Goal: Task Accomplishment & Management: Use online tool/utility

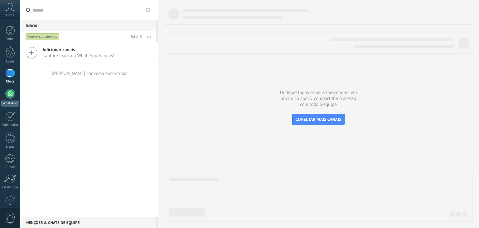
click at [11, 95] on div at bounding box center [10, 94] width 10 height 10
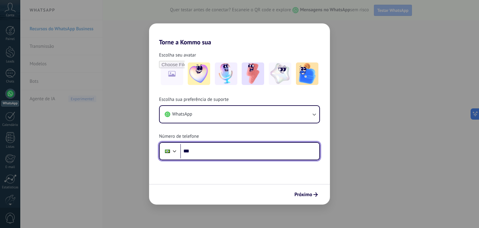
click at [238, 148] on input "***" at bounding box center [249, 151] width 139 height 14
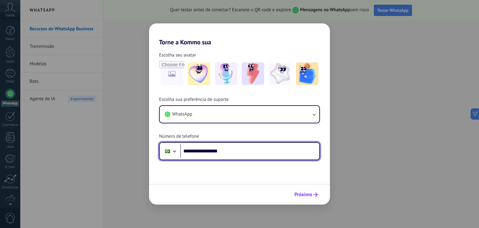
type input "**********"
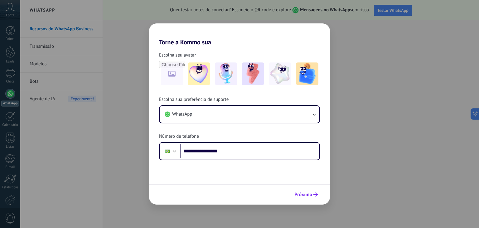
click at [306, 199] on button "Próximo" at bounding box center [306, 194] width 29 height 11
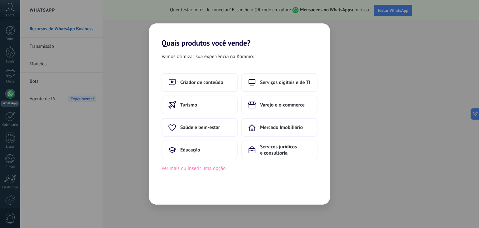
click at [203, 170] on button "Ver mais ou inserir uma opção" at bounding box center [194, 168] width 64 height 8
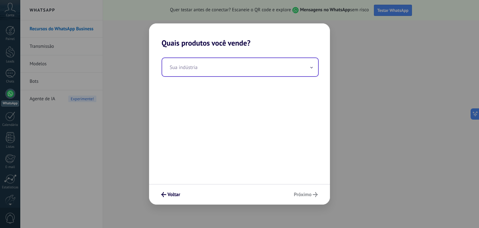
click at [199, 71] on input "text" at bounding box center [240, 67] width 156 height 18
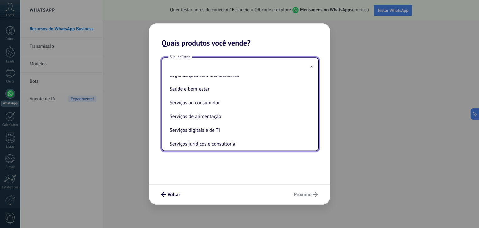
scroll to position [169, 0]
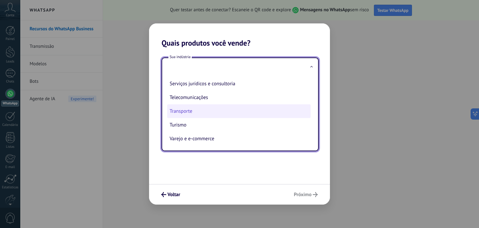
click at [216, 112] on li "Transporte" at bounding box center [239, 111] width 144 height 14
type input "**********"
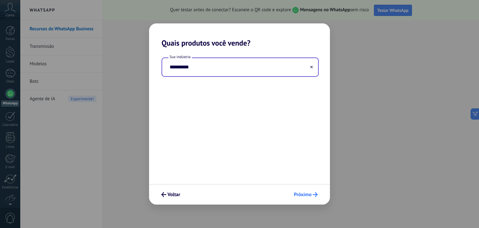
click at [315, 192] on icon "submit" at bounding box center [315, 194] width 5 height 5
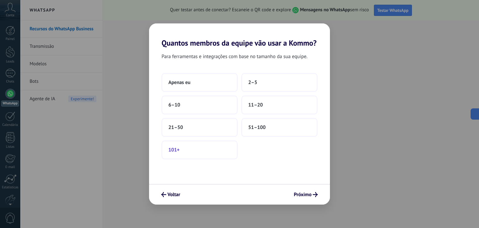
click at [213, 146] on button "101+" at bounding box center [200, 149] width 76 height 19
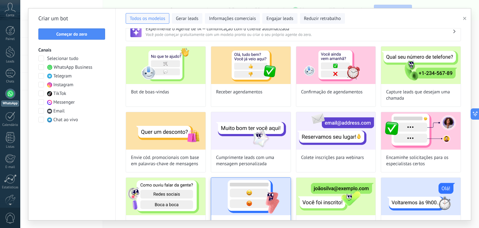
scroll to position [0, 0]
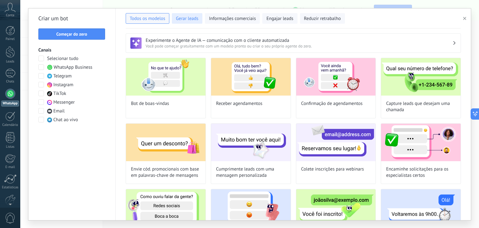
click at [199, 19] on button "Gerar leads" at bounding box center [187, 18] width 31 height 11
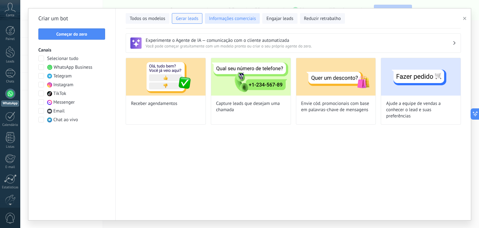
click at [222, 18] on span "Informações comerciais" at bounding box center [232, 19] width 47 height 6
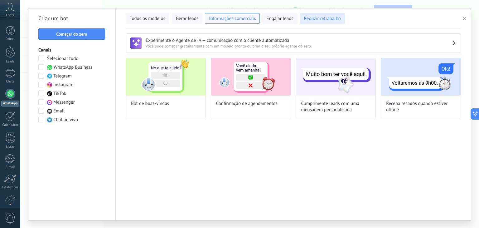
click at [316, 17] on span "Reduzir retrabalho" at bounding box center [322, 19] width 37 height 6
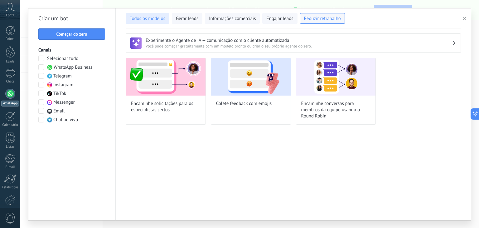
click at [164, 18] on span "Todos os modelos" at bounding box center [148, 19] width 36 height 6
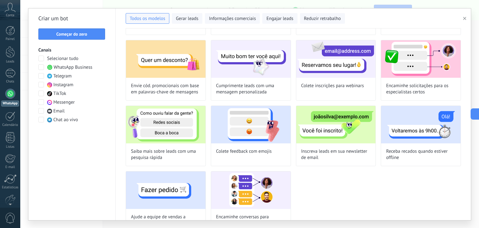
scroll to position [105, 0]
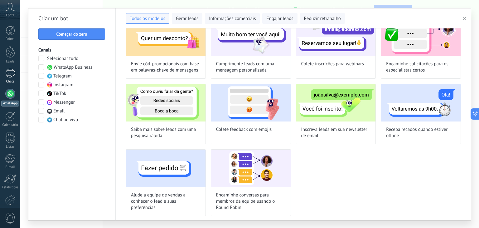
click at [7, 72] on div at bounding box center [10, 73] width 10 height 9
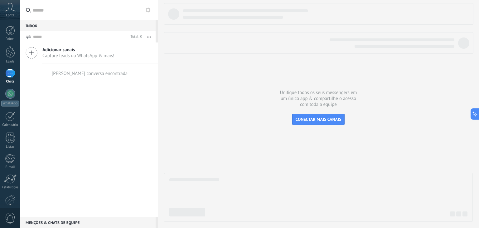
click at [74, 51] on span "Adicionar canais" at bounding box center [78, 50] width 72 height 6
click at [33, 52] on icon at bounding box center [32, 53] width 12 height 12
click at [316, 128] on div at bounding box center [318, 112] width 309 height 218
click at [316, 120] on span "CONECTAR MAIS CANAIS" at bounding box center [319, 119] width 46 height 6
click at [300, 119] on span "CONECTAR MAIS CANAIS" at bounding box center [319, 119] width 46 height 6
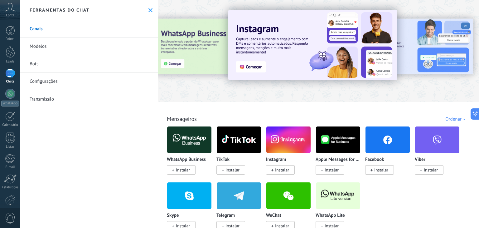
click at [86, 47] on link "Modelos" at bounding box center [89, 46] width 138 height 17
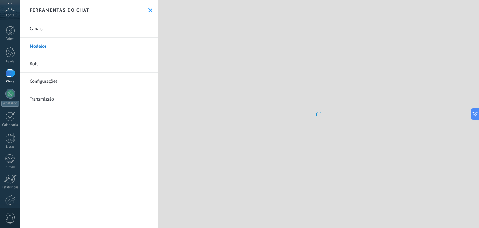
click at [51, 65] on link "Bots" at bounding box center [89, 63] width 138 height 17
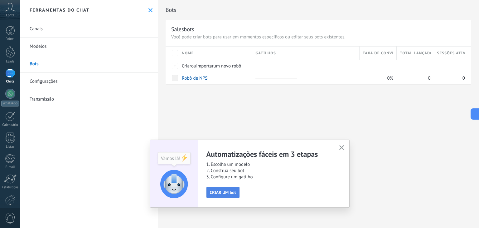
click at [232, 190] on span "CRIAR UM bot" at bounding box center [223, 192] width 26 height 4
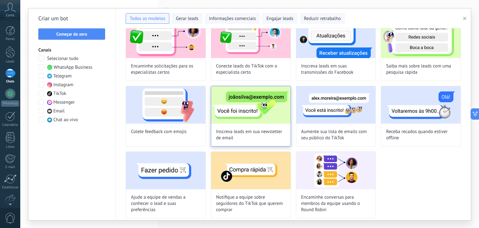
scroll to position [314, 0]
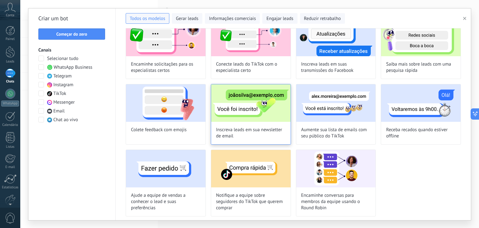
click at [265, 106] on img at bounding box center [251, 102] width 80 height 37
type input "**********"
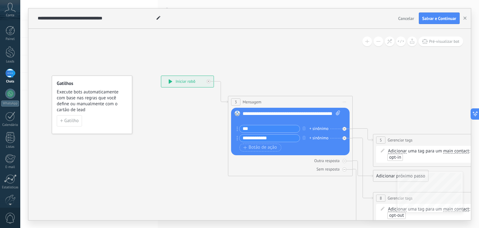
click at [276, 115] on div "**********" at bounding box center [292, 116] width 98 height 12
click at [277, 115] on div "**********" at bounding box center [292, 116] width 98 height 12
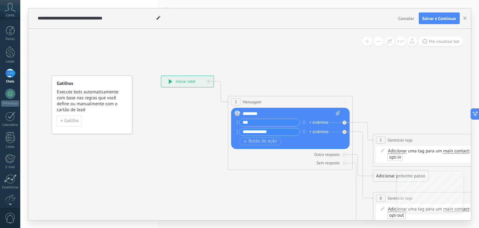
click at [254, 111] on div "********" at bounding box center [292, 113] width 98 height 6
click at [72, 119] on span "Gatilho" at bounding box center [71, 121] width 14 height 4
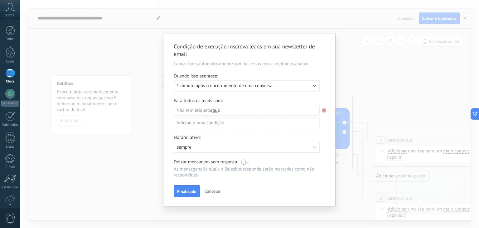
click at [217, 122] on div "Adicionar uma condição" at bounding box center [247, 122] width 146 height 11
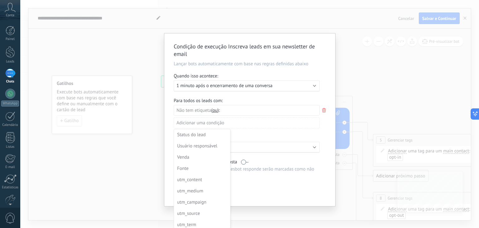
click at [217, 122] on div at bounding box center [249, 119] width 171 height 173
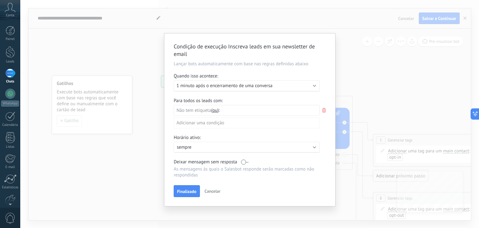
click at [225, 89] on div "Executar: 1 minuto após o encerramento de uma conversa" at bounding box center [247, 85] width 146 height 11
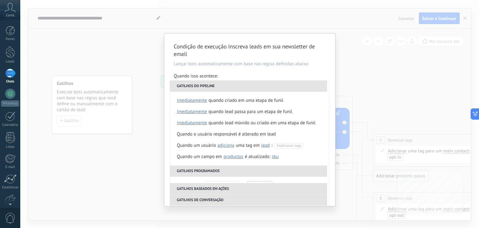
click at [132, 181] on div "Condição de execução Inscreva leads em sua newsletter de email Lançar bots auto…" at bounding box center [249, 114] width 459 height 228
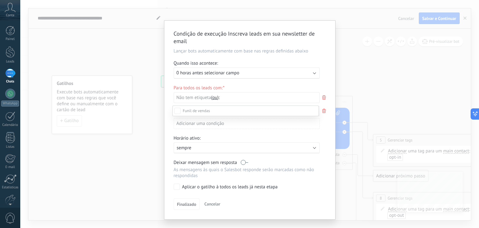
scroll to position [65, 0]
click at [205, 206] on div "Leads de entrada Contato inicial Discussões Tomada de decisão Discussão de cont…" at bounding box center [246, 165] width 146 height 121
click at [210, 203] on span "Cancelar" at bounding box center [212, 204] width 16 height 6
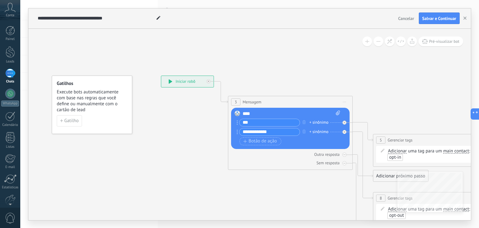
click at [265, 113] on div "****" at bounding box center [292, 113] width 98 height 6
click at [246, 112] on div "****" at bounding box center [292, 113] width 98 height 6
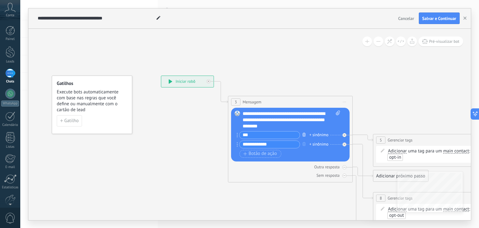
click at [303, 135] on icon "button" at bounding box center [304, 135] width 3 height 4
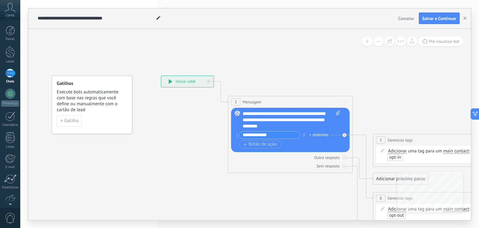
click at [294, 134] on input "**********" at bounding box center [270, 134] width 60 height 7
click at [306, 133] on icon "button" at bounding box center [304, 135] width 3 height 4
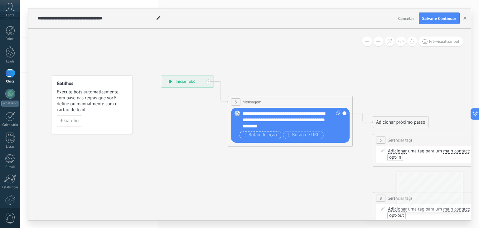
click at [272, 135] on span "Botão de ação" at bounding box center [260, 134] width 34 height 5
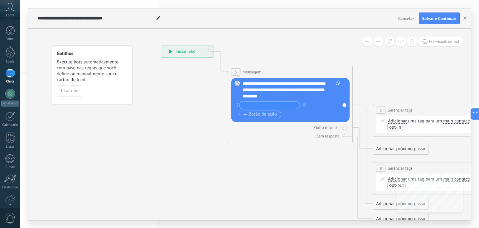
click at [370, 43] on button at bounding box center [368, 42] width 10 height 10
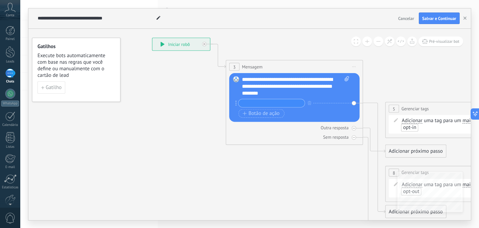
click at [370, 40] on button at bounding box center [368, 42] width 10 height 10
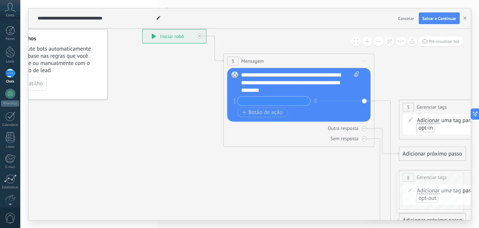
click at [379, 43] on button at bounding box center [379, 42] width 10 height 10
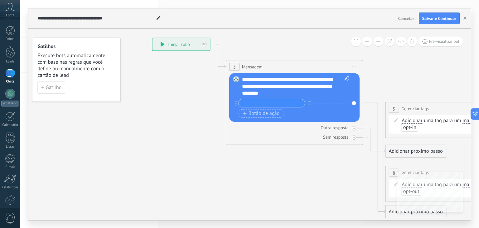
click at [379, 43] on button at bounding box center [379, 42] width 10 height 10
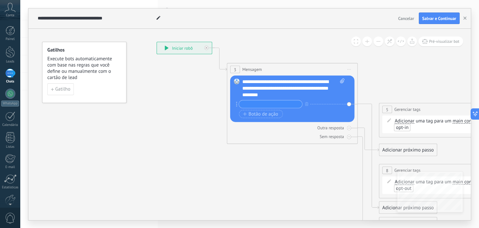
click at [379, 43] on button at bounding box center [379, 42] width 10 height 10
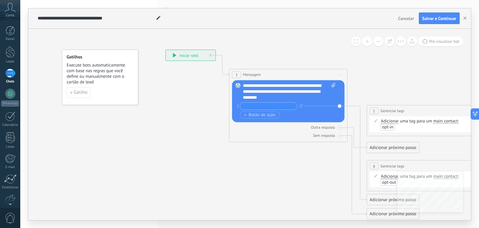
click at [379, 43] on button at bounding box center [379, 42] width 10 height 10
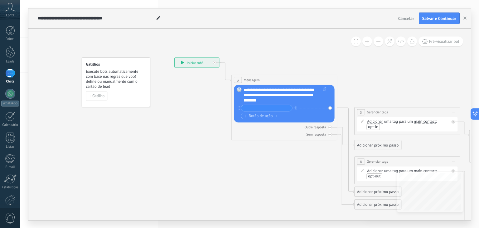
click at [379, 43] on button at bounding box center [379, 42] width 10 height 10
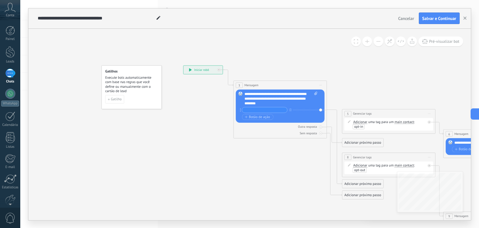
click at [379, 43] on button at bounding box center [379, 42] width 10 height 10
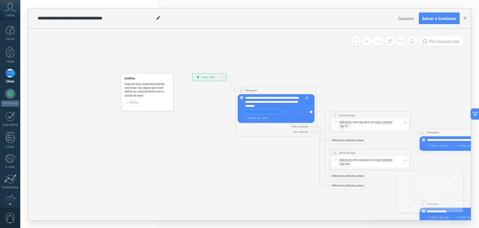
click at [379, 43] on button at bounding box center [379, 42] width 10 height 10
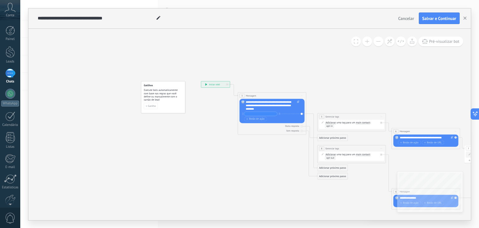
click at [342, 121] on span "uma tag para um" at bounding box center [346, 122] width 19 height 3
click at [351, 126] on div "Adicionar Adicionar Excluir Adicionar Adicionar Excluir uma tag para um main co…" at bounding box center [352, 124] width 53 height 7
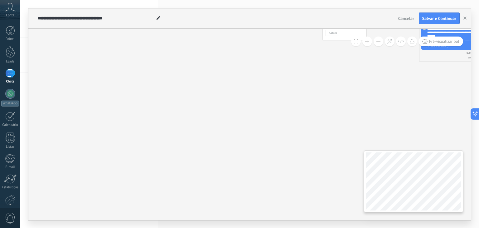
click at [314, 149] on div "**********" at bounding box center [249, 124] width 443 height 191
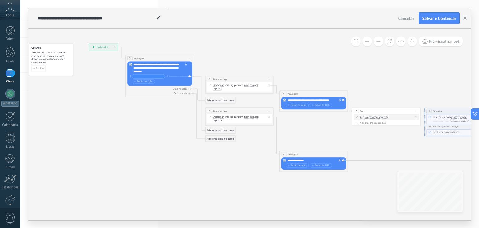
drag, startPoint x: 247, startPoint y: 153, endPoint x: 39, endPoint y: 90, distance: 217.4
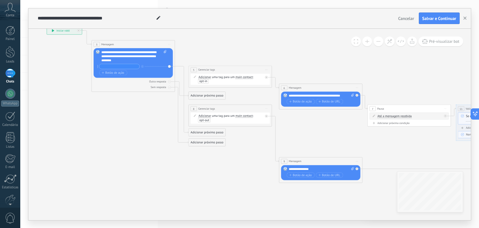
click at [221, 77] on span "uma tag para um" at bounding box center [223, 77] width 23 height 4
click at [221, 78] on span "uma tag para um" at bounding box center [223, 77] width 23 height 4
click at [205, 81] on span "opt-in" at bounding box center [203, 81] width 8 height 4
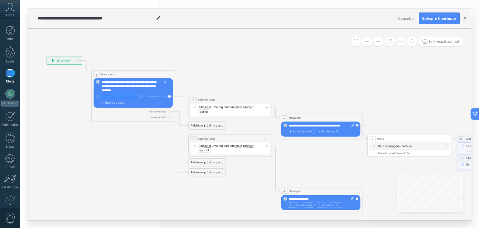
click at [72, 59] on div "**********" at bounding box center [64, 60] width 35 height 7
click at [170, 117] on div at bounding box center [169, 117] width 3 height 3
click at [170, 113] on div "Outra resposta" at bounding box center [133, 111] width 79 height 4
click at [169, 97] on div "Substituir Remover Converter para mensagem de voz Arraste a imagem aqui para an…" at bounding box center [133, 93] width 79 height 30
click at [214, 149] on div "Adicionar Adicionar Excluir Adicionar Adicionar Excluir uma tag para um main co…" at bounding box center [231, 148] width 65 height 8
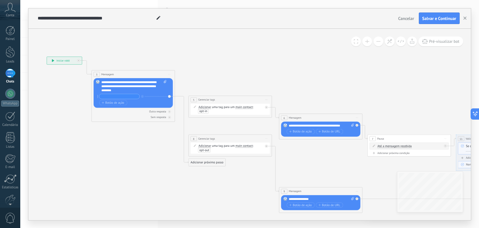
click at [205, 162] on div "Adicionar próximo passo" at bounding box center [207, 162] width 37 height 7
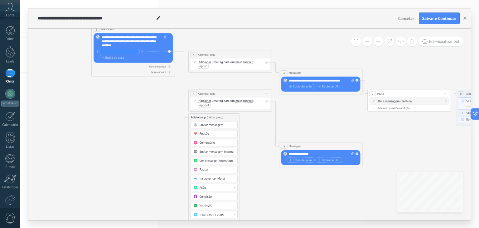
click at [210, 125] on span "Enviar mensagem" at bounding box center [212, 125] width 24 height 4
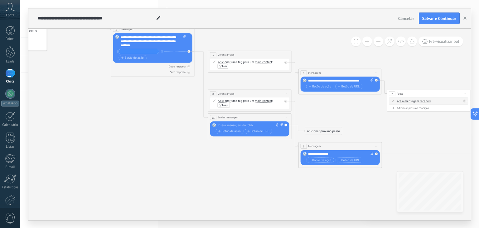
click at [238, 123] on div at bounding box center [249, 125] width 62 height 4
click at [376, 71] on span "Iniciar pré-visualização aqui [GEOGRAPHIC_DATA] Duplicar Excluir" at bounding box center [376, 73] width 7 height 6
click at [387, 98] on div "Excluir" at bounding box center [399, 99] width 48 height 7
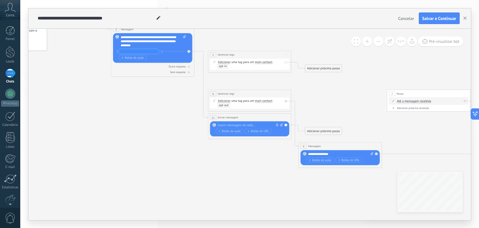
click at [284, 55] on span "Iniciar pré-visualização aqui [GEOGRAPHIC_DATA] Duplicar Excluir" at bounding box center [286, 55] width 7 height 6
click at [297, 83] on div "Excluir" at bounding box center [309, 81] width 48 height 7
click at [285, 94] on span "Iniciar pré-visualização aqui [GEOGRAPHIC_DATA] Duplicar Excluir" at bounding box center [286, 94] width 7 height 6
click at [305, 119] on div "Excluir" at bounding box center [309, 120] width 48 height 7
click at [257, 124] on div at bounding box center [249, 125] width 62 height 4
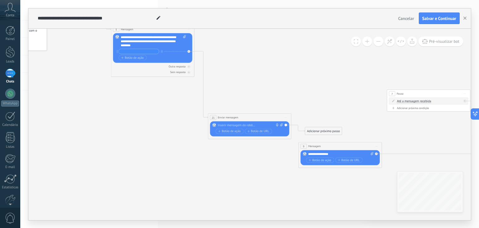
paste div
click at [235, 134] on span "Botão de ação" at bounding box center [229, 135] width 22 height 3
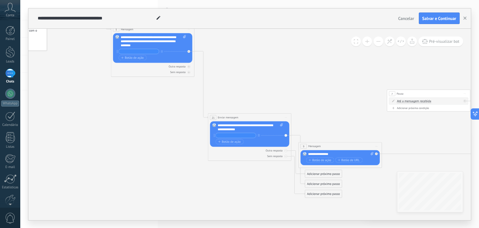
click at [213, 136] on div "Substituir Remover Converter para mensagem de voz Arraste a imagem aqui para an…" at bounding box center [249, 134] width 79 height 26
click at [215, 137] on div at bounding box center [235, 135] width 42 height 5
click at [214, 135] on icon at bounding box center [214, 135] width 1 height 3
click at [287, 155] on div at bounding box center [286, 156] width 3 height 3
click at [286, 151] on div "Outra resposta" at bounding box center [249, 150] width 79 height 4
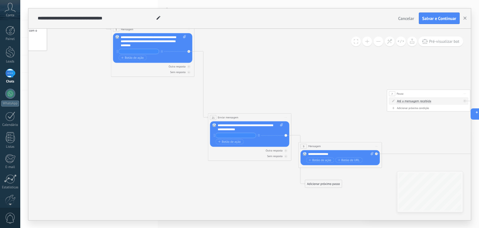
click at [375, 153] on div "Substituir Remover Converter para mensagem de voz Arraste a imagem aqui para an…" at bounding box center [340, 157] width 79 height 15
click at [377, 154] on div at bounding box center [376, 153] width 3 height 3
click at [376, 146] on icon at bounding box center [377, 146] width 2 height 0
click at [390, 172] on div "Excluir" at bounding box center [399, 173] width 48 height 7
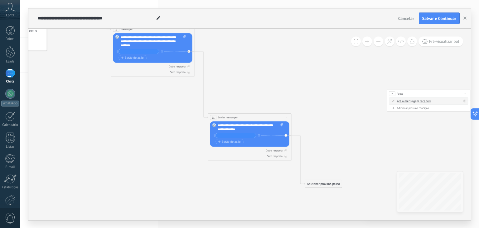
click at [421, 97] on div "Até a mensagem recebida Até a mensagem recebida Cronômetro Exceto durante o exp…" at bounding box center [428, 100] width 79 height 7
click at [464, 93] on span "Iniciar pré-visualização aqui [GEOGRAPHIC_DATA] Duplicar Excluir" at bounding box center [465, 94] width 7 height 6
click at [465, 121] on div "Excluir" at bounding box center [488, 120] width 48 height 7
click at [318, 182] on div "Adicionar próximo passo" at bounding box center [323, 183] width 37 height 7
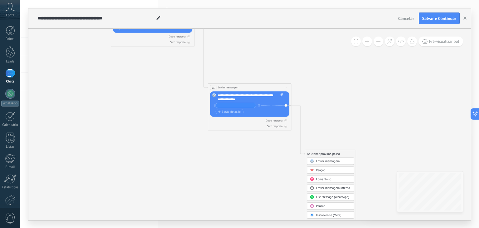
click at [340, 160] on div "Enviar mensagem" at bounding box center [333, 161] width 35 height 4
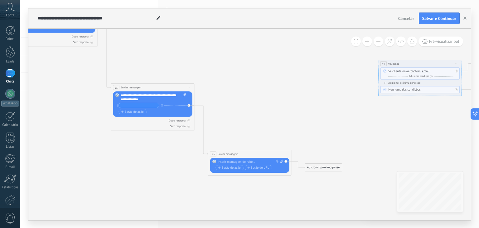
click at [254, 159] on div "Substituir Remover Converter para mensagem de voz Arraste a imagem aqui para an…" at bounding box center [249, 165] width 79 height 15
click at [256, 161] on div at bounding box center [249, 161] width 62 height 4
paste div
click at [235, 171] on span "Botão de ação" at bounding box center [229, 171] width 22 height 3
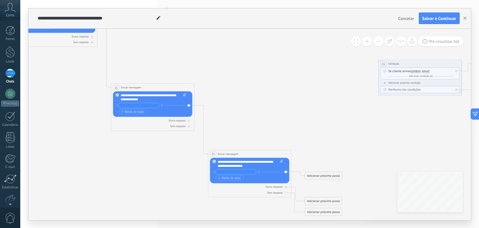
click at [287, 186] on div at bounding box center [286, 186] width 3 height 3
click at [287, 192] on div at bounding box center [286, 192] width 3 height 3
click at [310, 175] on div "Adicionar próximo passo" at bounding box center [323, 175] width 37 height 7
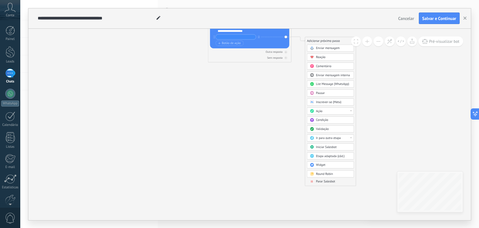
click at [347, 137] on div "Ir para outra etapa" at bounding box center [333, 138] width 35 height 4
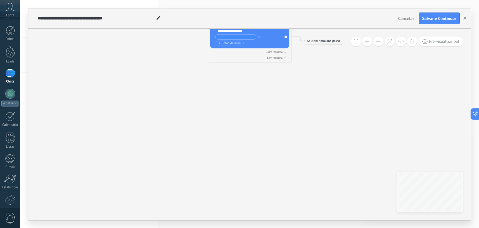
click at [326, 38] on div "Adicionar próximo passo" at bounding box center [323, 40] width 37 height 7
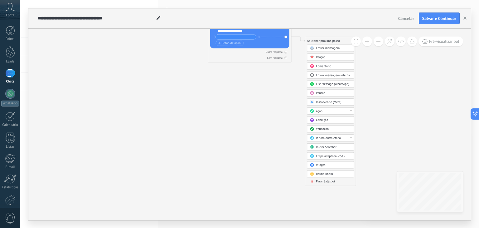
click at [329, 49] on span "Enviar mensagem" at bounding box center [328, 48] width 24 height 4
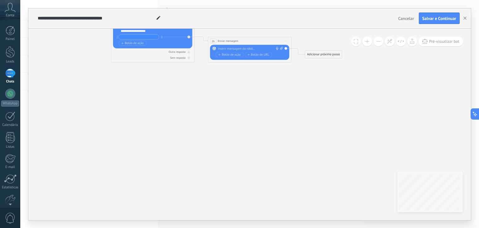
click at [249, 46] on div "Substituir Remover Converter para mensagem de voz Arraste a imagem aqui para an…" at bounding box center [249, 52] width 79 height 15
click at [251, 50] on div at bounding box center [249, 49] width 62 height 4
paste div
click at [235, 54] on span "Botão de ação" at bounding box center [229, 54] width 22 height 3
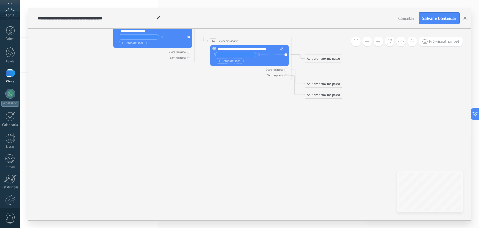
click at [286, 70] on div at bounding box center [286, 69] width 3 height 3
click at [321, 58] on div "Adicionar próximo passo" at bounding box center [323, 58] width 37 height 7
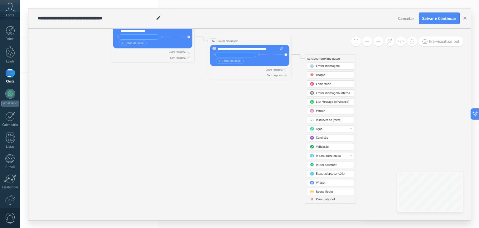
click at [336, 66] on span "Enviar mensagem" at bounding box center [328, 66] width 24 height 4
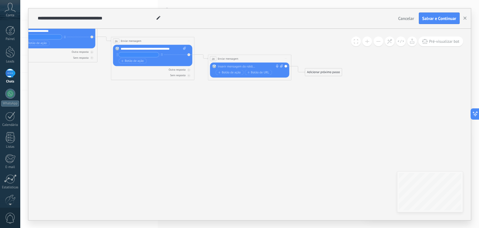
click at [242, 65] on div at bounding box center [249, 66] width 62 height 4
paste div
click at [230, 76] on span "Botão de ação" at bounding box center [229, 76] width 22 height 3
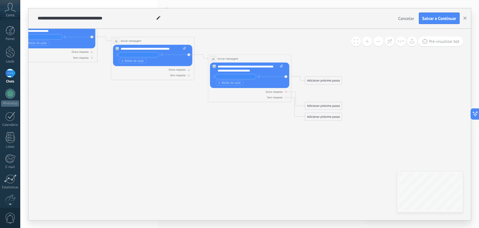
click at [318, 80] on div "Adicionar próximo passo" at bounding box center [323, 80] width 37 height 7
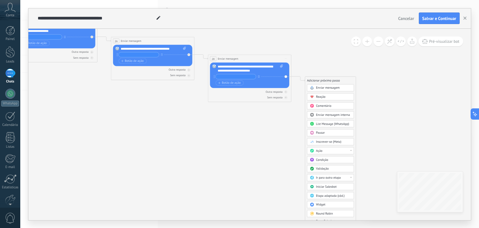
click at [349, 89] on div "Enviar mensagem" at bounding box center [333, 88] width 35 height 4
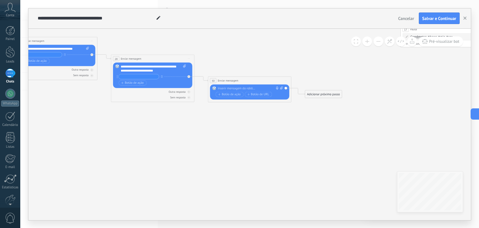
click at [314, 93] on div "Adicionar próximo passo" at bounding box center [323, 94] width 37 height 7
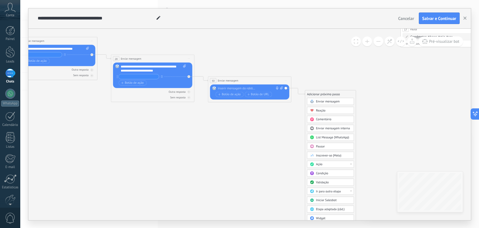
click at [322, 103] on span "Enviar mensagem" at bounding box center [328, 101] width 24 height 4
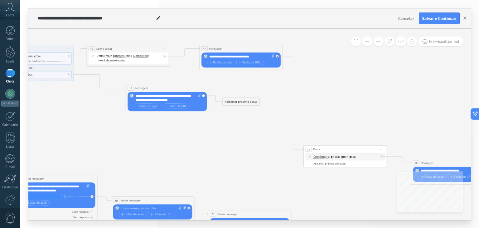
click at [0, 0] on icon at bounding box center [0, 0] width 0 height 0
click at [206, 86] on span "Iniciar pré-visualização aqui [GEOGRAPHIC_DATA] Duplicar Excluir" at bounding box center [203, 88] width 7 height 6
click at [213, 115] on div "Excluir" at bounding box center [226, 115] width 48 height 7
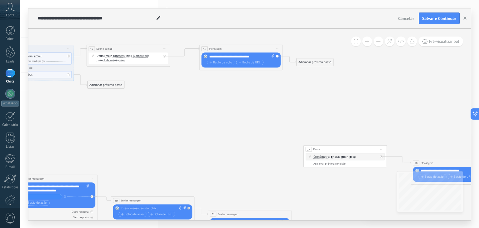
click at [280, 47] on span "Iniciar pré-visualização aqui [GEOGRAPHIC_DATA] Duplicar Excluir" at bounding box center [277, 49] width 7 height 6
click at [284, 76] on div "Excluir" at bounding box center [300, 75] width 48 height 7
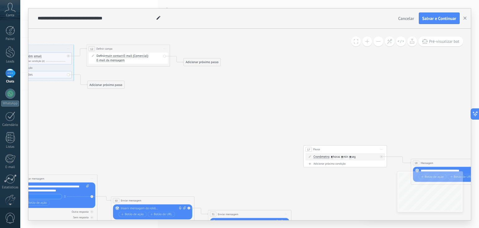
click at [382, 150] on span "Iniciar pré-visualização aqui [GEOGRAPHIC_DATA] Duplicar Excluir" at bounding box center [381, 149] width 7 height 6
click at [396, 176] on div "Excluir" at bounding box center [404, 176] width 48 height 7
drag, startPoint x: 143, startPoint y: 224, endPoint x: 178, endPoint y: 221, distance: 35.4
click at [167, 225] on div "**********" at bounding box center [249, 114] width 459 height 228
drag, startPoint x: 178, startPoint y: 221, endPoint x: 335, endPoint y: 203, distance: 158.1
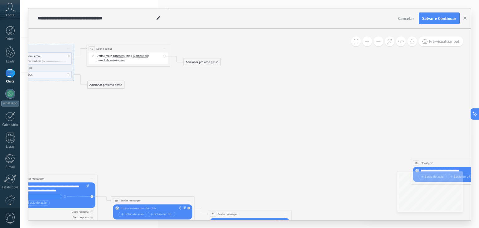
click at [285, 209] on div "**********" at bounding box center [249, 114] width 459 height 228
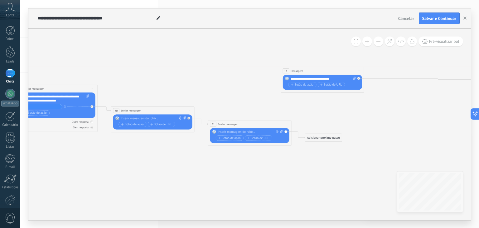
drag, startPoint x: 435, startPoint y: 74, endPoint x: 303, endPoint y: 72, distance: 131.7
click at [303, 68] on div "18 Mensagem ******** (para): Todos os contatos - canais selecionados Todos os c…" at bounding box center [322, 71] width 83 height 8
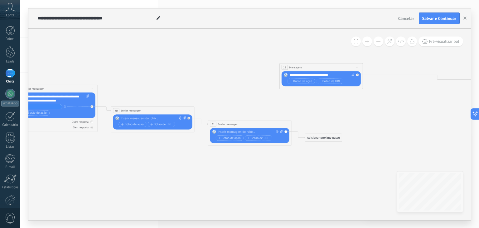
click at [359, 67] on icon at bounding box center [358, 67] width 2 height 0
click at [365, 95] on div "Excluir" at bounding box center [380, 94] width 48 height 7
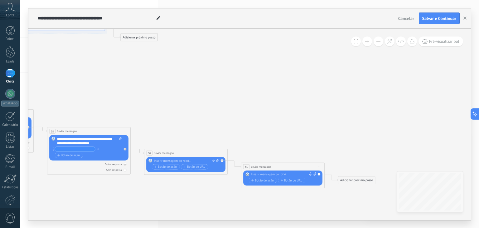
drag, startPoint x: 412, startPoint y: 74, endPoint x: 417, endPoint y: 82, distance: 9.3
click at [447, 105] on icon at bounding box center [119, 54] width 1218 height 478
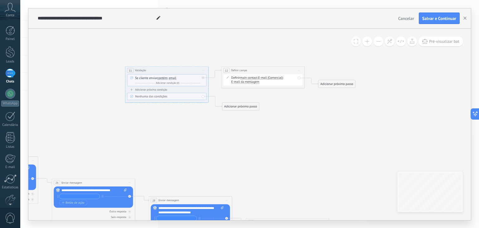
drag, startPoint x: 223, startPoint y: 72, endPoint x: 273, endPoint y: 112, distance: 63.5
click at [324, 150] on icon at bounding box center [220, 123] width 1218 height 478
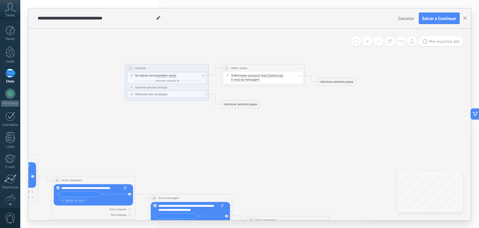
click at [203, 69] on span "Iniciar pré-visualização aqui [GEOGRAPHIC_DATA] Duplicar Excluir" at bounding box center [203, 68] width 7 height 6
click at [210, 94] on div "Excluir" at bounding box center [226, 95] width 48 height 7
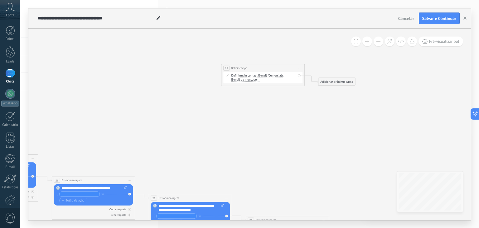
click at [300, 68] on span "Iniciar pré-visualização aqui [GEOGRAPHIC_DATA] Duplicar Excluir" at bounding box center [299, 68] width 7 height 6
click at [308, 95] on div "Excluir" at bounding box center [322, 95] width 48 height 7
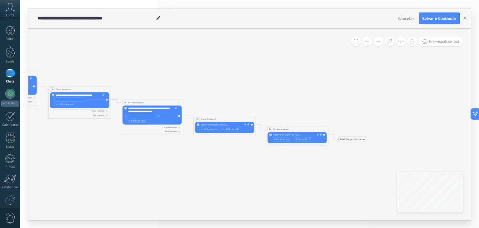
drag, startPoint x: 403, startPoint y: 143, endPoint x: 160, endPoint y: 66, distance: 254.9
click at [160, 66] on icon at bounding box center [174, 44] width 910 height 357
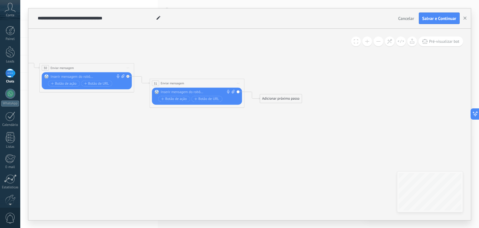
drag, startPoint x: 337, startPoint y: 160, endPoint x: 293, endPoint y: 124, distance: 56.5
click at [273, 95] on div "Adicionar próximo passo" at bounding box center [281, 99] width 42 height 8
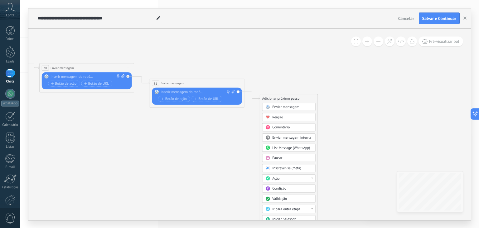
click at [282, 109] on span "Enviar mensagem" at bounding box center [285, 107] width 27 height 4
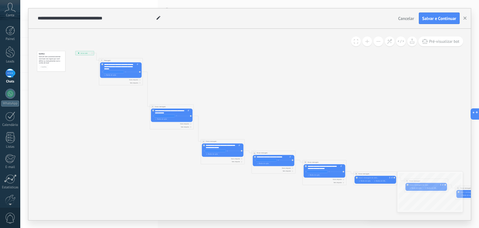
drag, startPoint x: 95, startPoint y: 76, endPoint x: 360, endPoint y: 133, distance: 270.4
click at [361, 132] on icon at bounding box center [297, 125] width 552 height 258
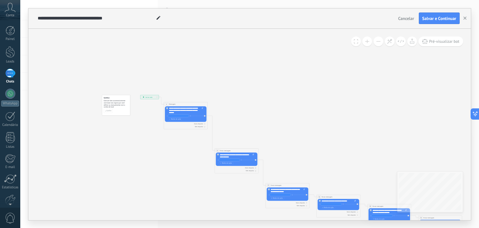
drag, startPoint x: 184, startPoint y: 43, endPoint x: 243, endPoint y: 92, distance: 76.7
click at [243, 92] on icon at bounding box center [362, 169] width 552 height 258
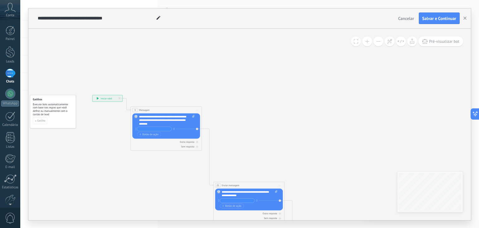
click at [67, 126] on div "Gatilhos Execute bots automaticamente com base nas regras que você define ou ma…" at bounding box center [53, 111] width 46 height 33
drag, startPoint x: 60, startPoint y: 98, endPoint x: 47, endPoint y: 114, distance: 20.6
click at [47, 114] on span "Execute bots automaticamente com base nas regras que você define ou manualmente…" at bounding box center [53, 108] width 41 height 13
click at [66, 119] on div "Gatilho" at bounding box center [53, 120] width 40 height 7
click at [46, 122] on button "Gatilho" at bounding box center [40, 120] width 14 height 7
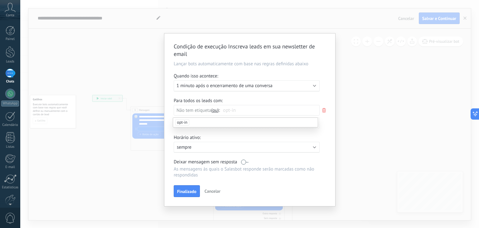
click at [367, 90] on div "Condição de execução Inscreva leads em sua newsletter de email Lançar bots auto…" at bounding box center [249, 114] width 459 height 228
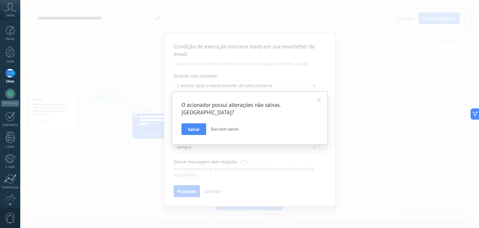
click at [228, 126] on span "Sair sem salvar" at bounding box center [225, 129] width 28 height 6
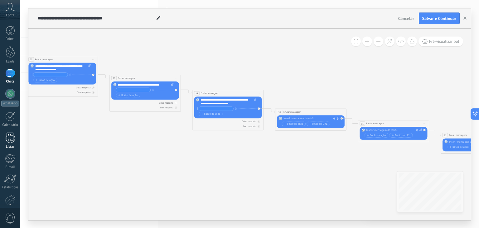
drag, startPoint x: 313, startPoint y: 150, endPoint x: 15, endPoint y: 137, distance: 298.1
click at [8, 138] on body ".abccls-1,.abccls-2{fill-rule:evenodd}.abccls-2{fill:#fff} .abfcls-1{fill:none}…" at bounding box center [239, 114] width 479 height 228
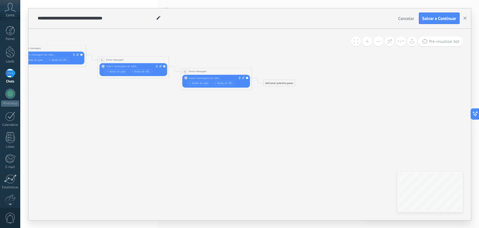
drag, startPoint x: 306, startPoint y: 124, endPoint x: 198, endPoint y: 80, distance: 116.7
click at [288, 82] on div "Adicionar próximo passo" at bounding box center [279, 84] width 31 height 6
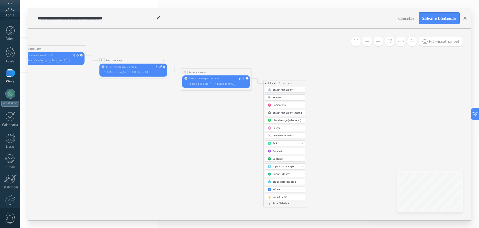
click at [293, 89] on div "Enviar mensagem" at bounding box center [288, 89] width 30 height 3
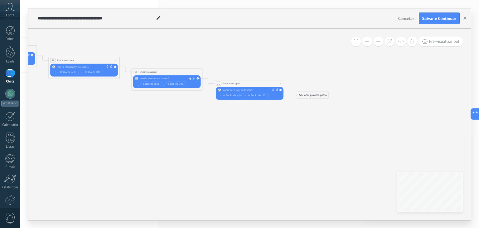
click at [243, 82] on div "**********" at bounding box center [249, 83] width 71 height 7
click at [240, 90] on div at bounding box center [249, 89] width 53 height 3
paste div
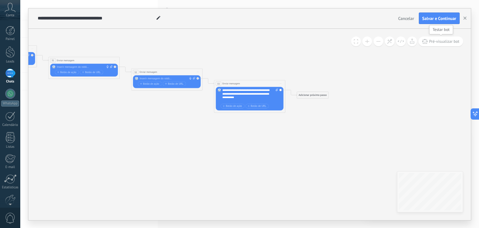
click at [431, 43] on span "Pré-visualizar bot" at bounding box center [444, 41] width 30 height 5
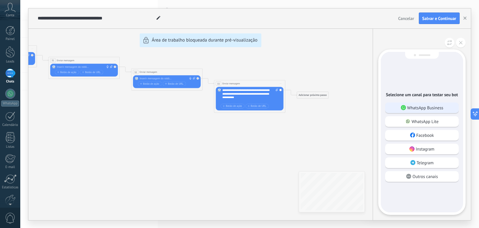
click at [444, 106] on div "WhatsApp Business" at bounding box center [422, 107] width 74 height 11
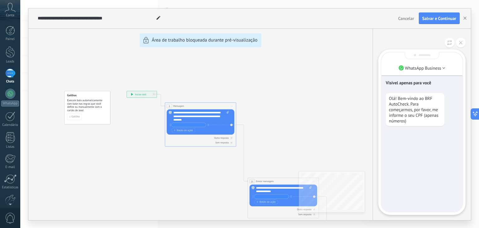
click at [413, 187] on div "Visível apenas para você Olá! Bem-vindo ao BRF AutoCheck. Para começarmos, por …" at bounding box center [422, 131] width 81 height 159
click at [447, 17] on span "Salvar e Continuar" at bounding box center [440, 18] width 34 height 4
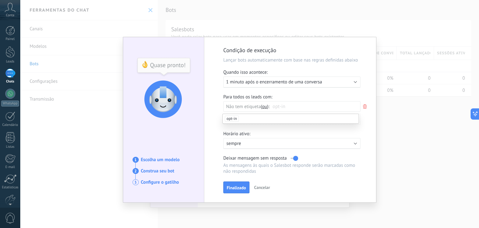
click at [255, 186] on span "Cancelar" at bounding box center [262, 187] width 16 height 6
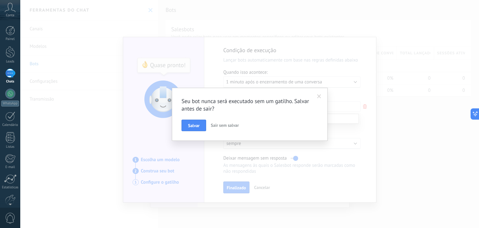
click at [194, 125] on span "Salvar" at bounding box center [194, 125] width 12 height 4
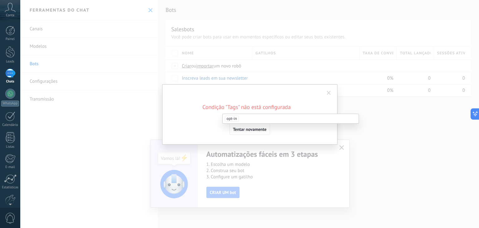
click at [329, 92] on span at bounding box center [329, 93] width 4 height 4
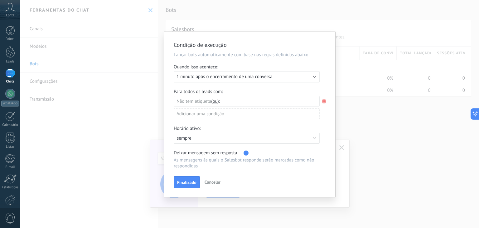
click at [210, 184] on span "Cancelar" at bounding box center [213, 182] width 16 height 6
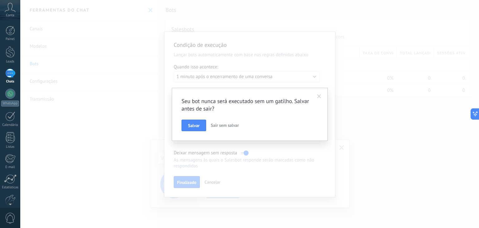
click at [232, 124] on span "Sair sem salvar" at bounding box center [225, 125] width 28 height 6
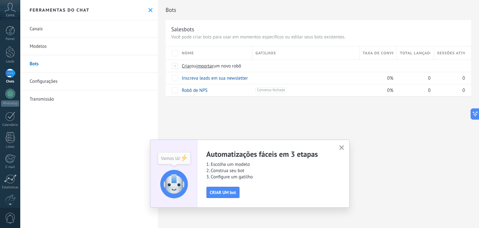
click at [341, 147] on use "button" at bounding box center [342, 147] width 5 height 5
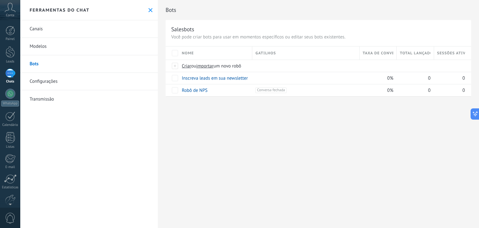
click at [44, 67] on link "Bots" at bounding box center [89, 63] width 138 height 17
click at [149, 13] on div "Ferramentas do chat" at bounding box center [89, 10] width 138 height 20
click at [149, 9] on icon at bounding box center [151, 10] width 4 height 4
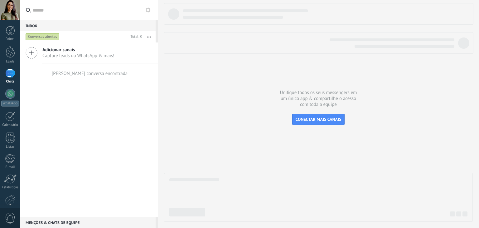
click at [61, 58] on span "Capture leads do WhatsApp & mais!" at bounding box center [78, 56] width 72 height 6
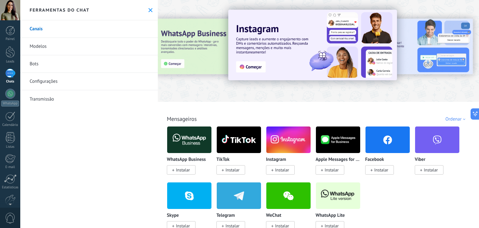
click at [54, 66] on link "Bots" at bounding box center [89, 63] width 138 height 17
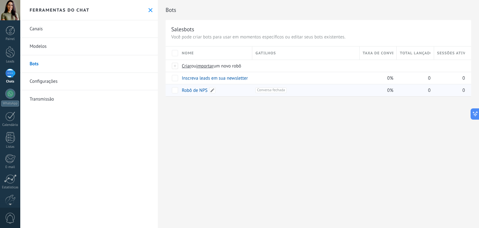
click at [196, 89] on link "Robô de NPS" at bounding box center [195, 90] width 26 height 6
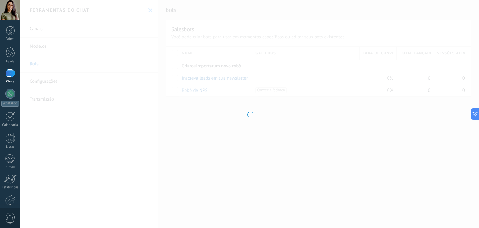
type input "**********"
